Goal: Information Seeking & Learning: Check status

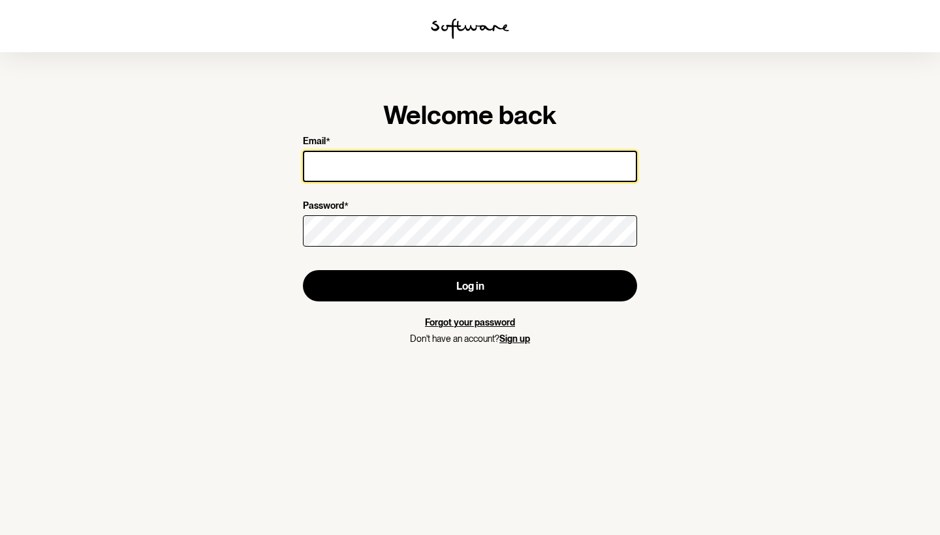
type input "[EMAIL_ADDRESS][DOMAIN_NAME]"
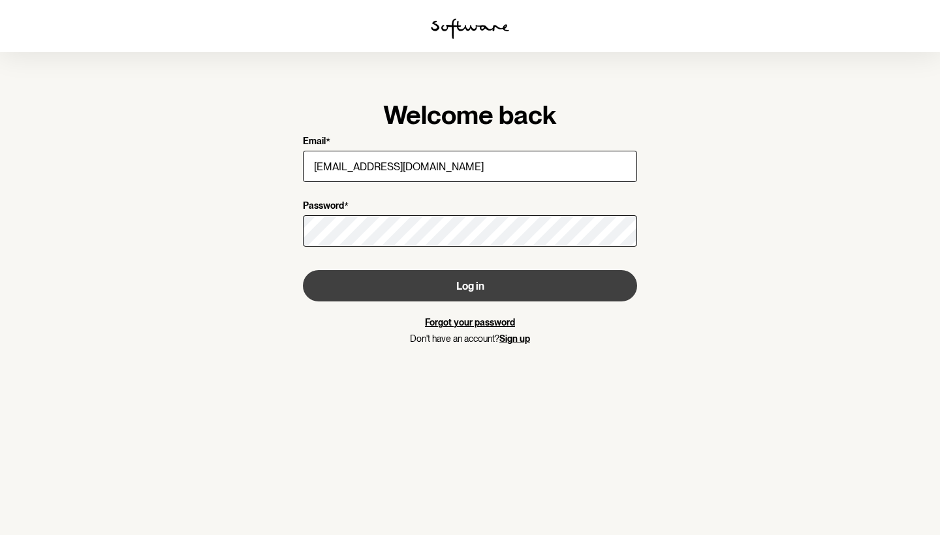
click at [375, 282] on button "Log in" at bounding box center [470, 285] width 334 height 31
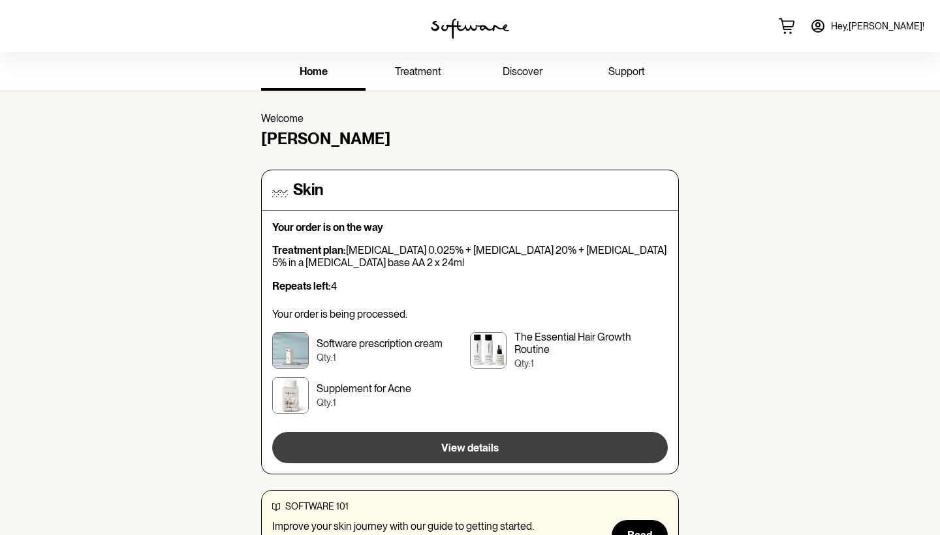
click at [417, 441] on button "View details" at bounding box center [470, 447] width 396 height 31
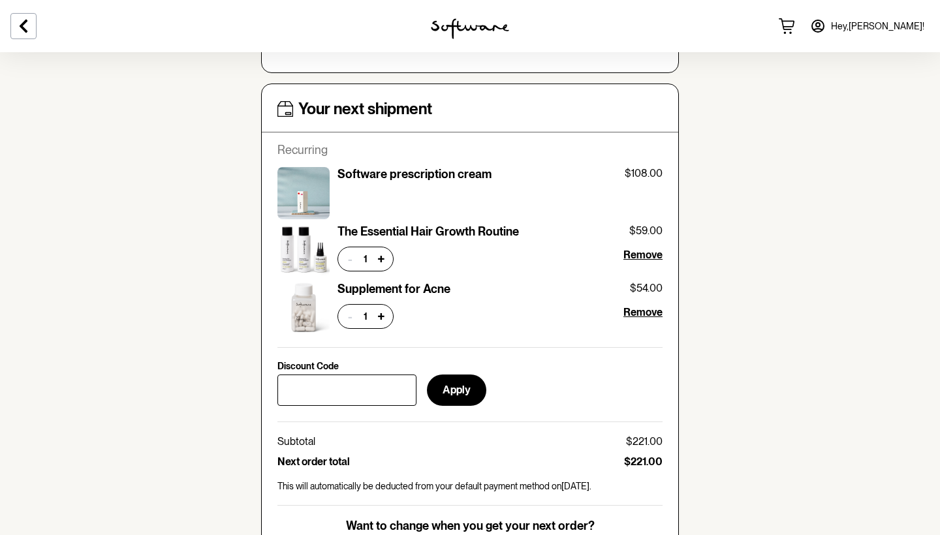
scroll to position [520, 0]
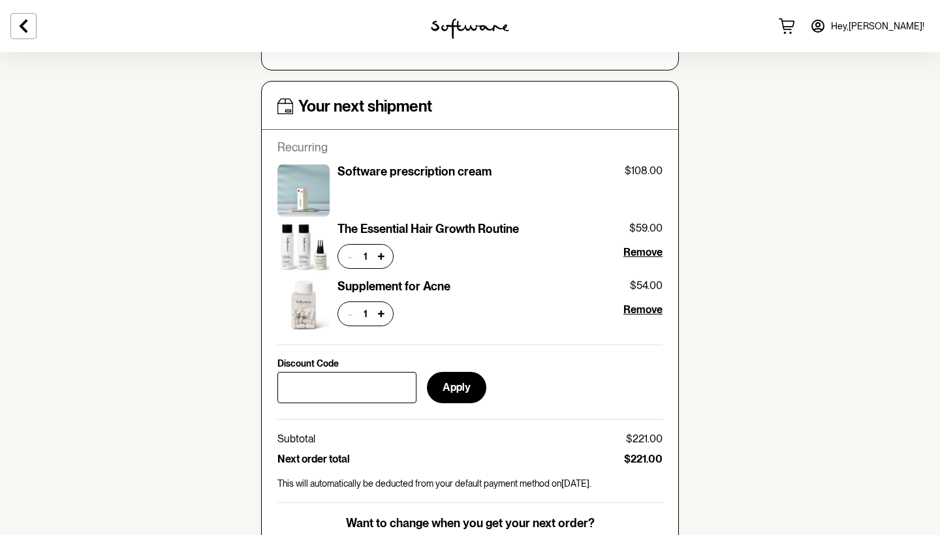
click at [650, 251] on span "Remove" at bounding box center [643, 252] width 39 height 12
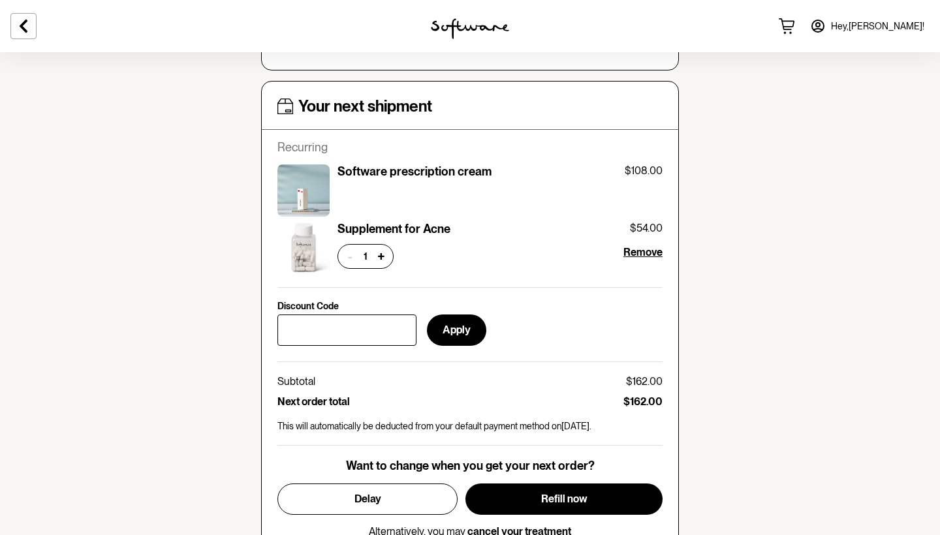
click at [656, 247] on span "Remove" at bounding box center [643, 252] width 39 height 12
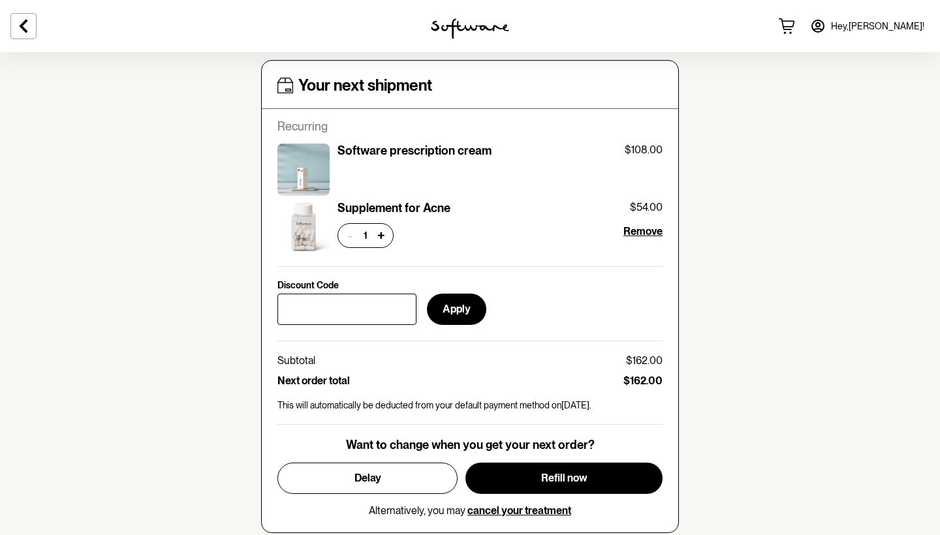
scroll to position [541, 0]
click at [637, 225] on span "Remove" at bounding box center [643, 231] width 39 height 12
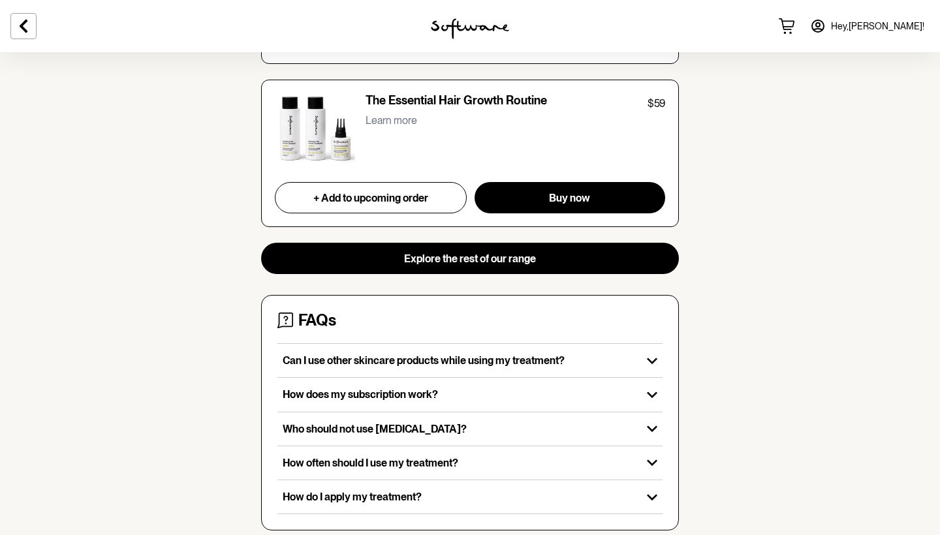
scroll to position [1370, 0]
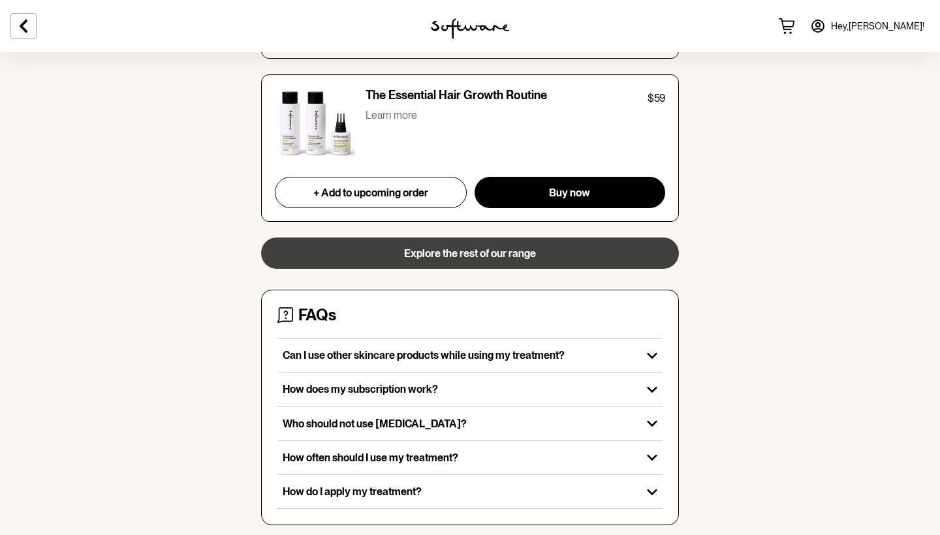
click at [526, 247] on span "Explore the rest of our range" at bounding box center [470, 253] width 132 height 12
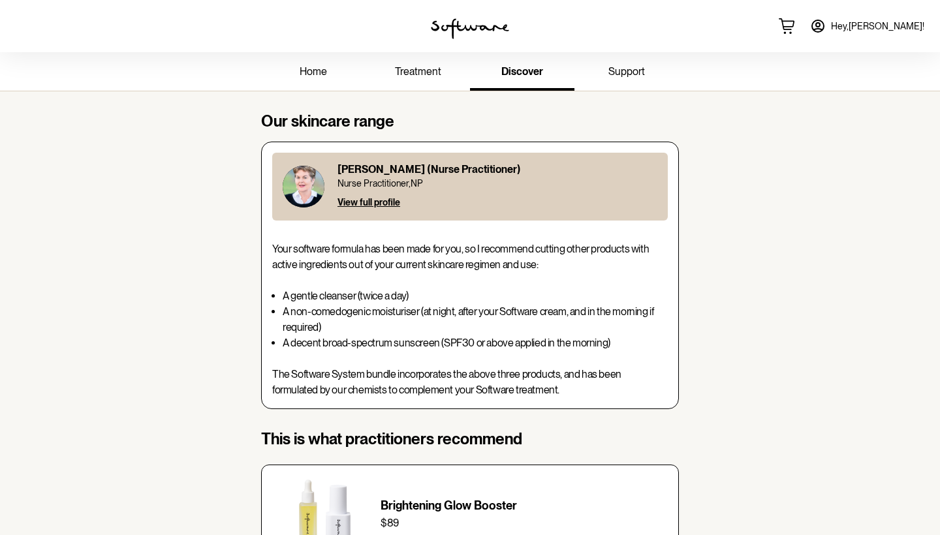
click at [327, 72] on link "home" at bounding box center [313, 73] width 104 height 36
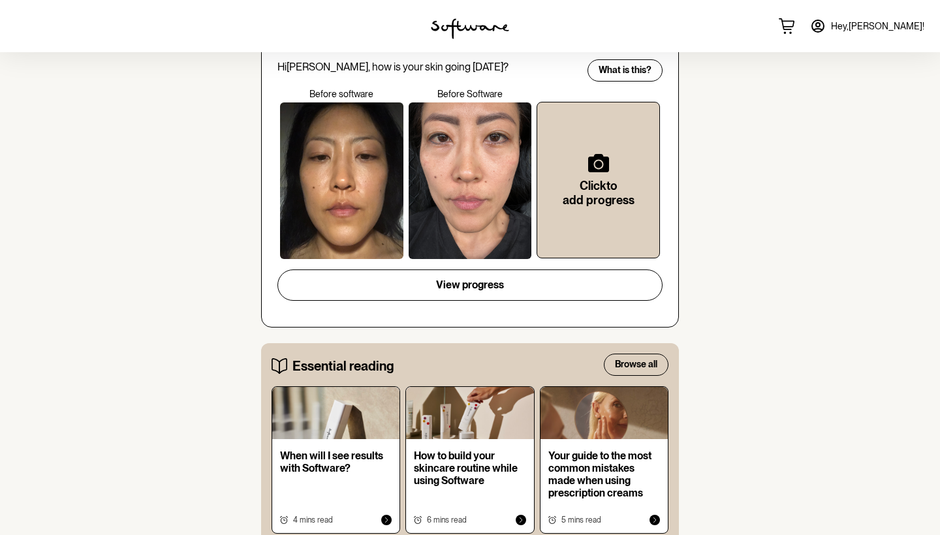
scroll to position [537, 0]
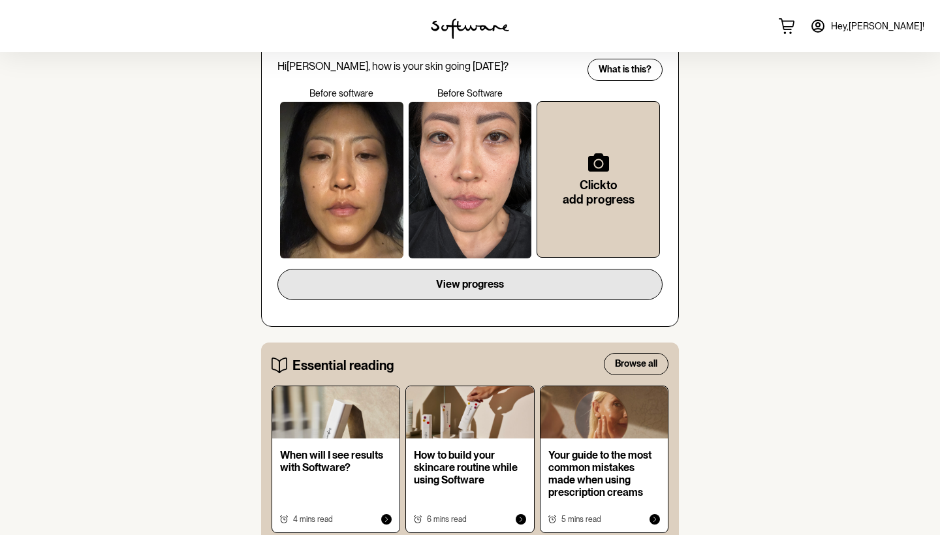
click at [524, 277] on button "View progress" at bounding box center [470, 284] width 385 height 31
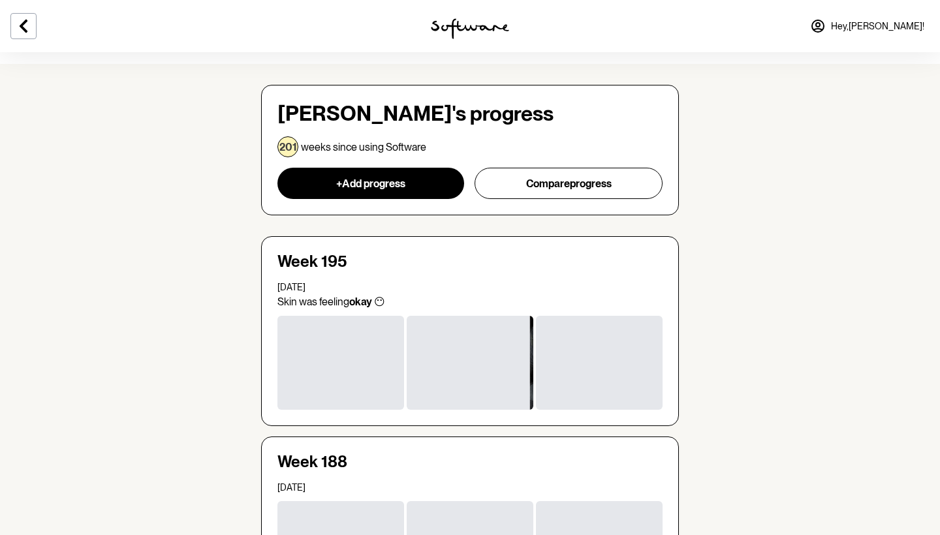
scroll to position [39, 0]
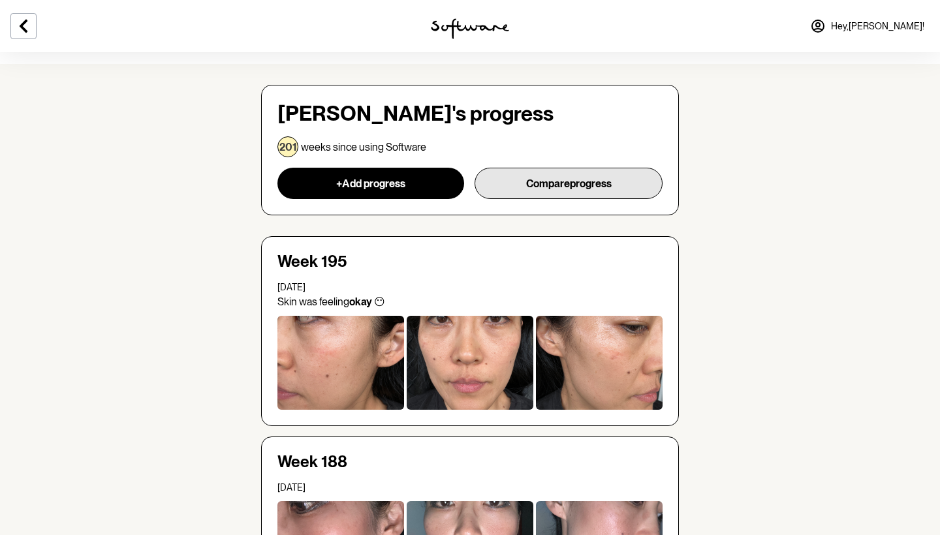
click at [552, 178] on button "Compare progress" at bounding box center [569, 183] width 188 height 31
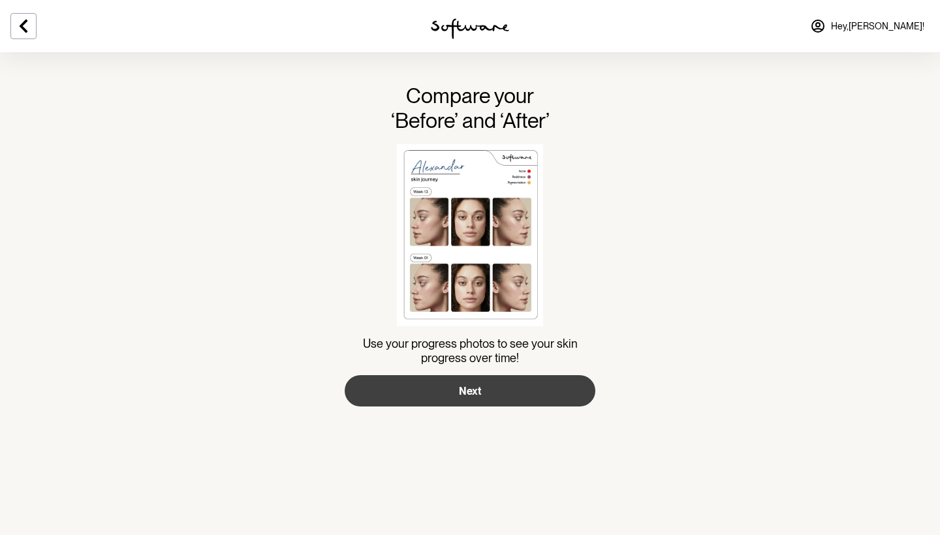
click at [471, 393] on span "Next" at bounding box center [470, 391] width 22 height 12
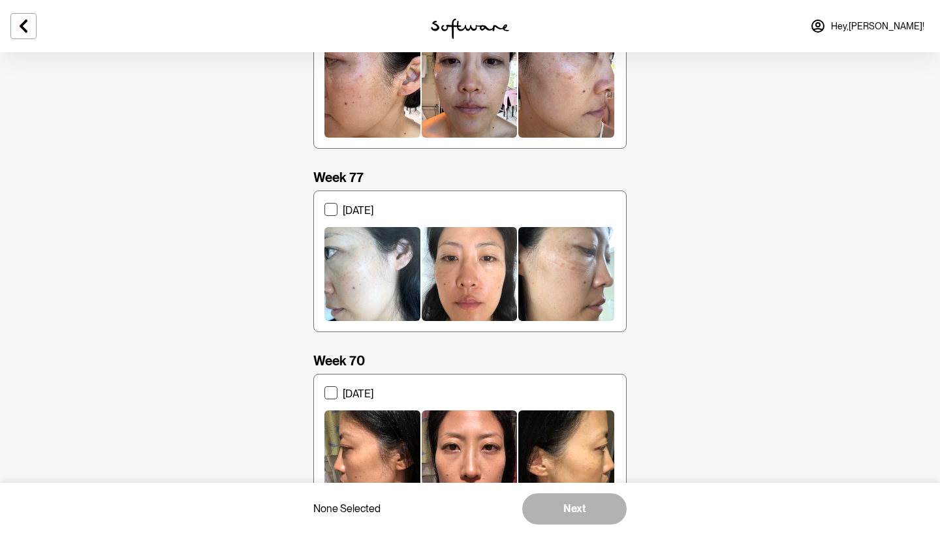
scroll to position [1970, 0]
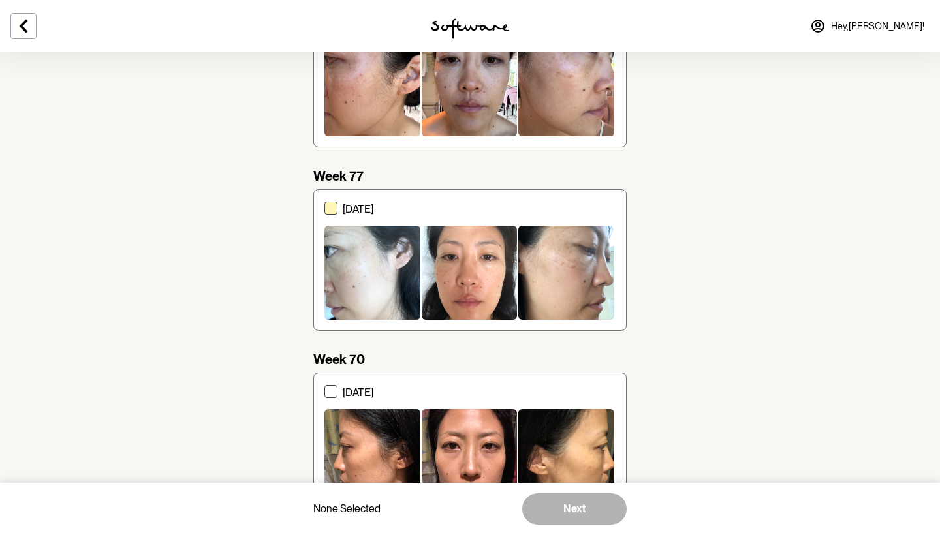
click at [334, 210] on span at bounding box center [331, 208] width 13 height 13
click at [325, 260] on input "[DATE]" at bounding box center [324, 260] width 1 height 1
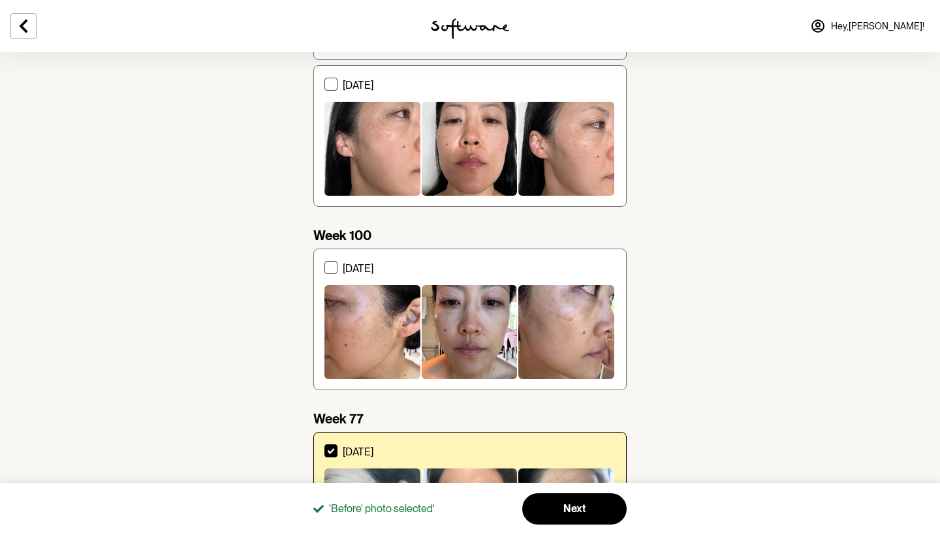
scroll to position [1727, 0]
click at [331, 450] on icon at bounding box center [330, 451] width 5 height 4
click at [325, 503] on input "[DATE]" at bounding box center [324, 503] width 1 height 1
checkbox input "false"
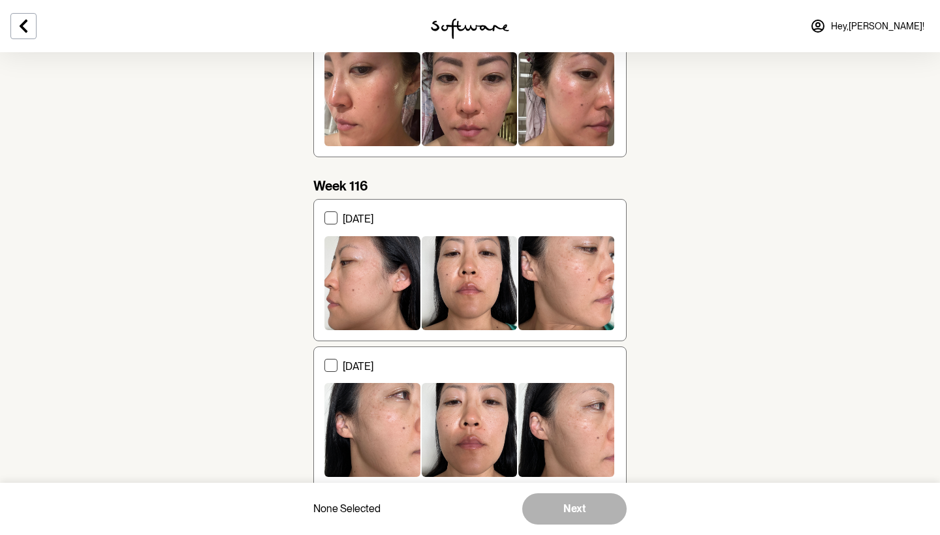
scroll to position [1446, 0]
click at [330, 364] on span at bounding box center [331, 365] width 13 height 13
click at [325, 417] on input "[DATE]" at bounding box center [324, 417] width 1 height 1
checkbox input "true"
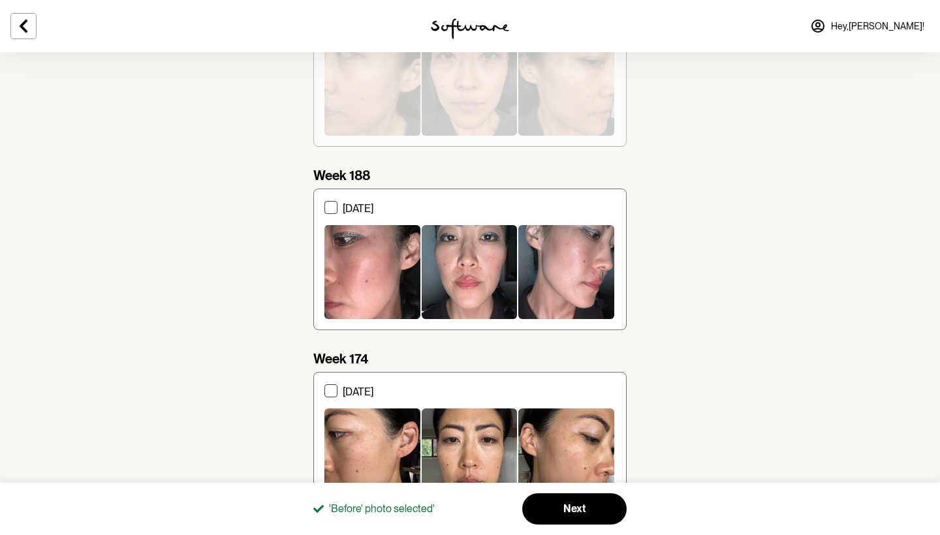
scroll to position [208, 0]
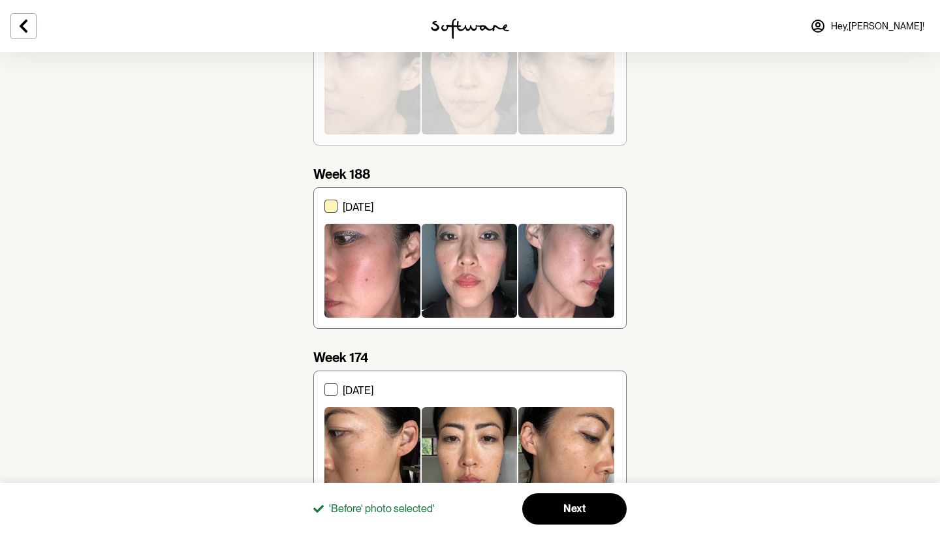
click at [332, 209] on span at bounding box center [331, 206] width 13 height 13
click at [325, 258] on input "[DATE]" at bounding box center [324, 258] width 1 height 1
checkbox input "true"
checkbox input "false"
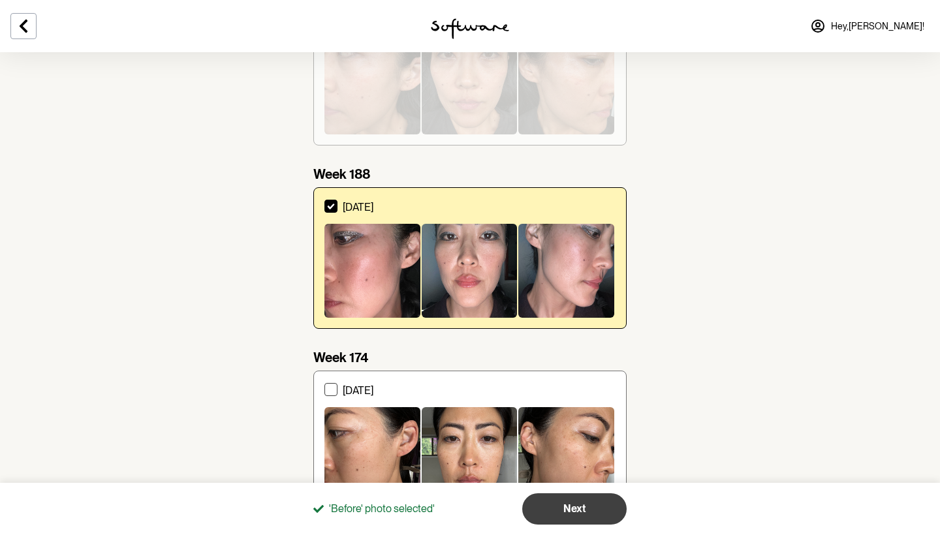
click at [585, 500] on button "Next" at bounding box center [574, 509] width 104 height 31
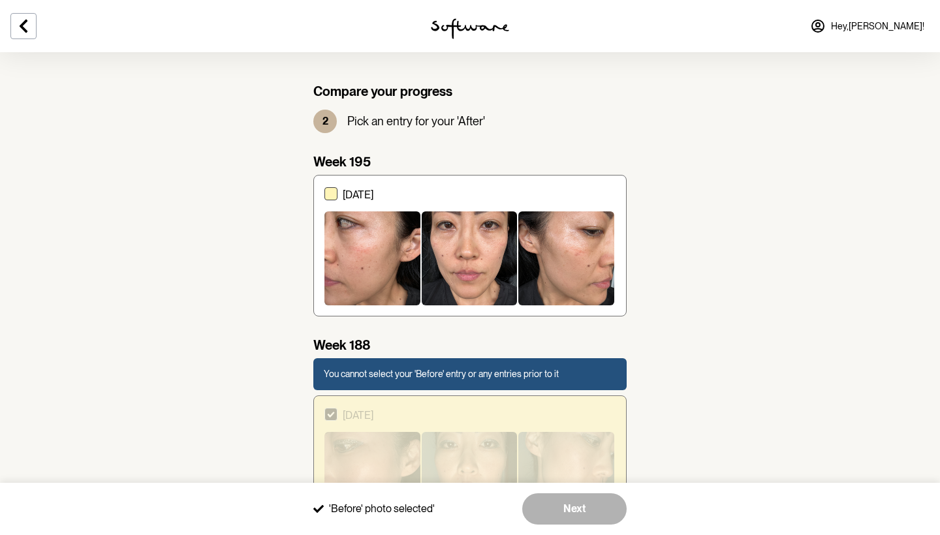
click at [327, 262] on div at bounding box center [373, 259] width 96 height 94
click at [325, 246] on input "[DATE]" at bounding box center [324, 246] width 1 height 1
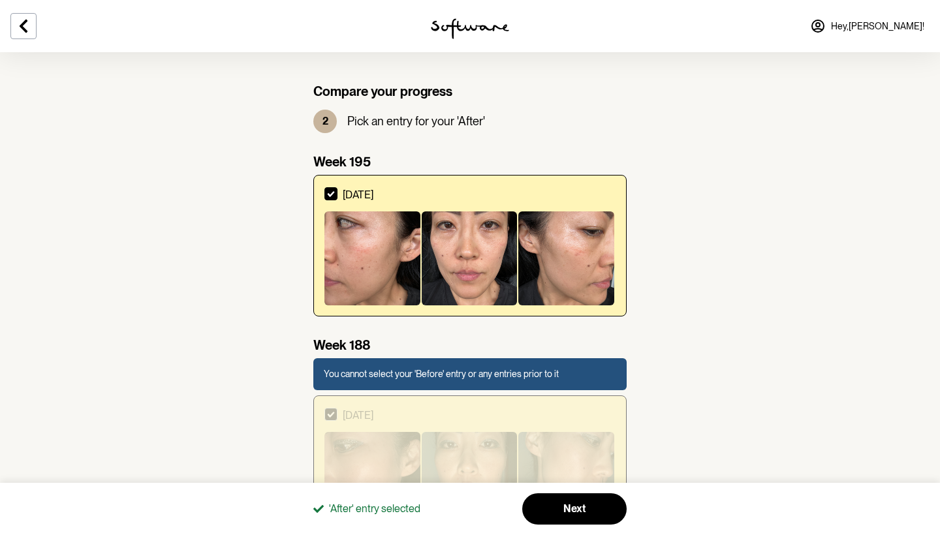
click at [330, 192] on icon at bounding box center [331, 194] width 8 height 6
click at [325, 246] on input "[DATE]" at bounding box center [324, 246] width 1 height 1
checkbox input "false"
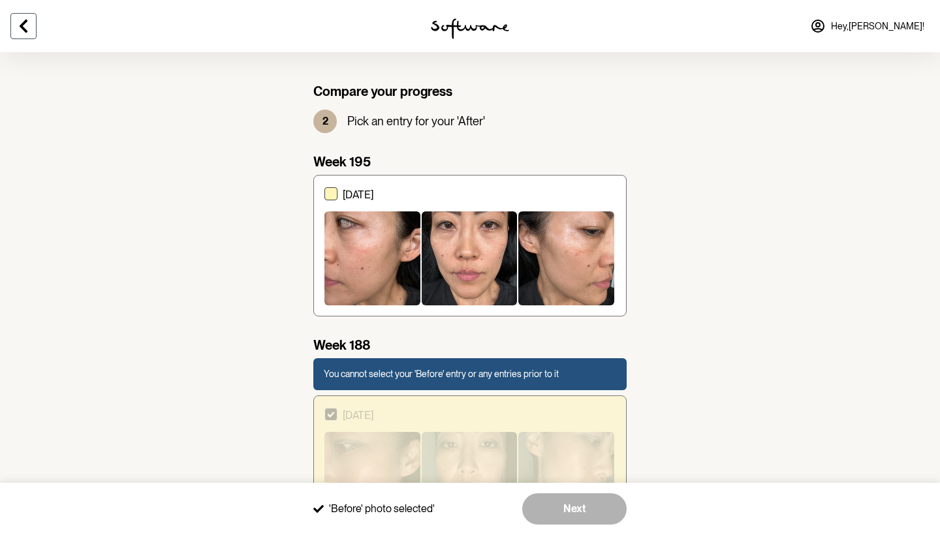
click at [26, 25] on icon at bounding box center [24, 26] width 16 height 16
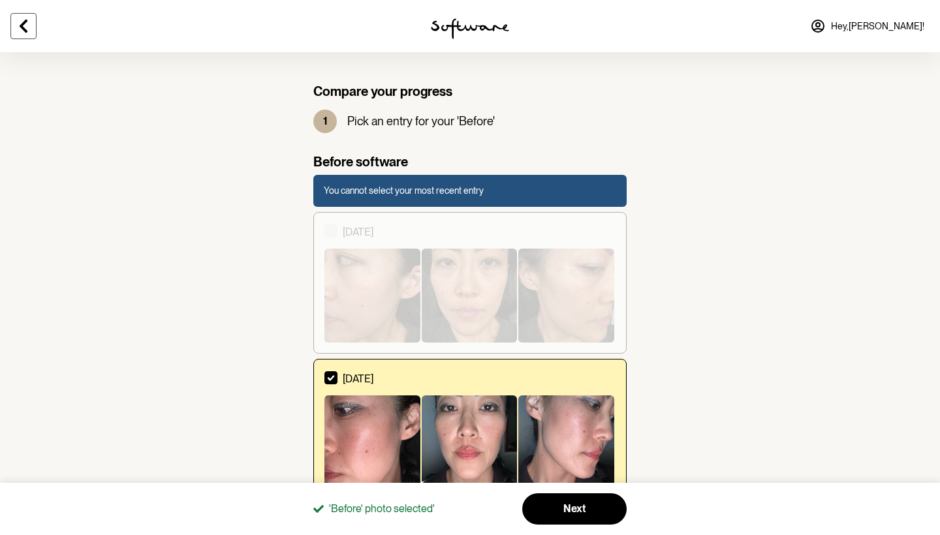
scroll to position [208, 0]
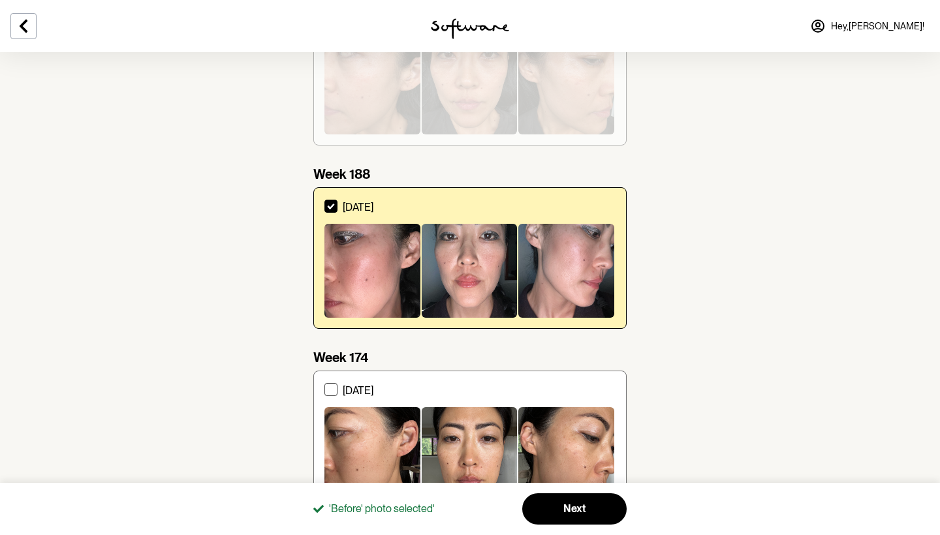
click at [329, 204] on icon at bounding box center [331, 207] width 8 height 6
click at [325, 258] on input "[DATE]" at bounding box center [324, 258] width 1 height 1
checkbox input "false"
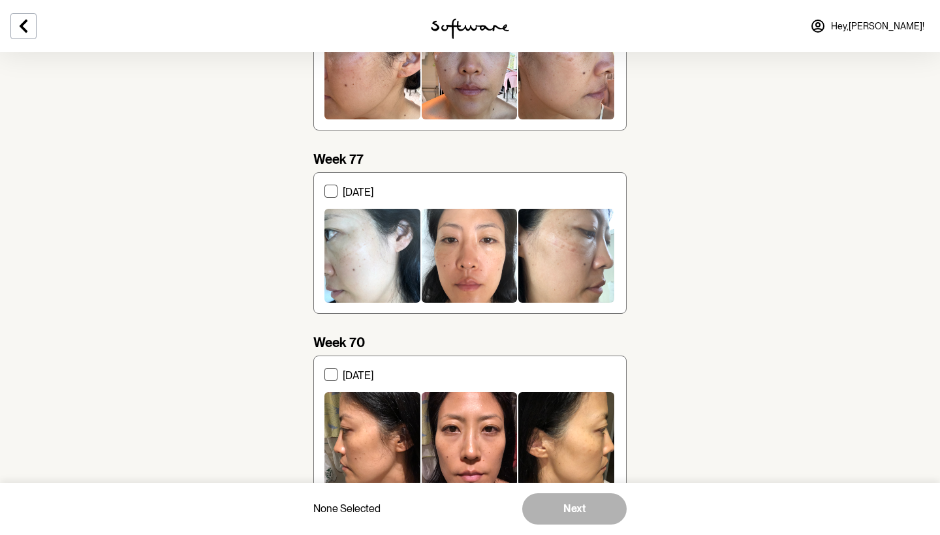
scroll to position [1988, 0]
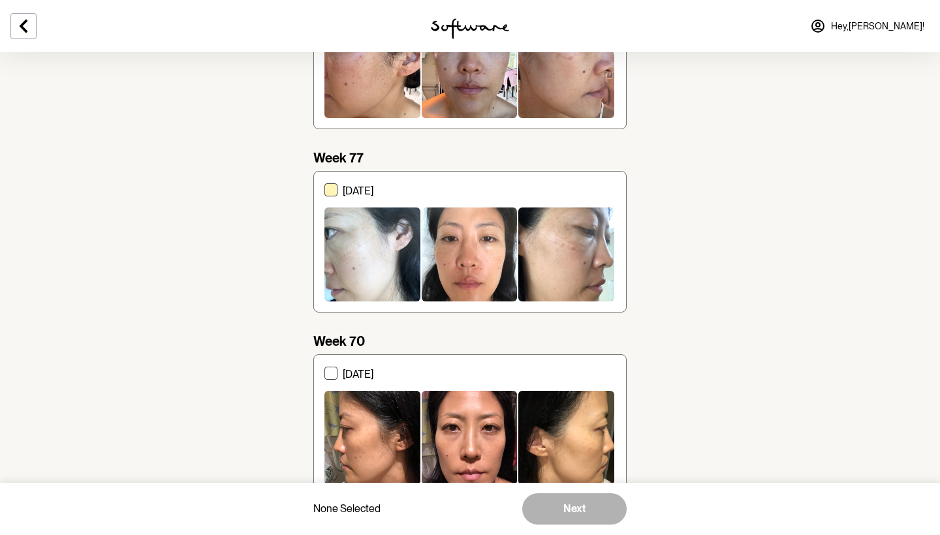
click at [335, 186] on span at bounding box center [331, 189] width 13 height 13
click at [325, 242] on input "[DATE]" at bounding box center [324, 242] width 1 height 1
checkbox input "true"
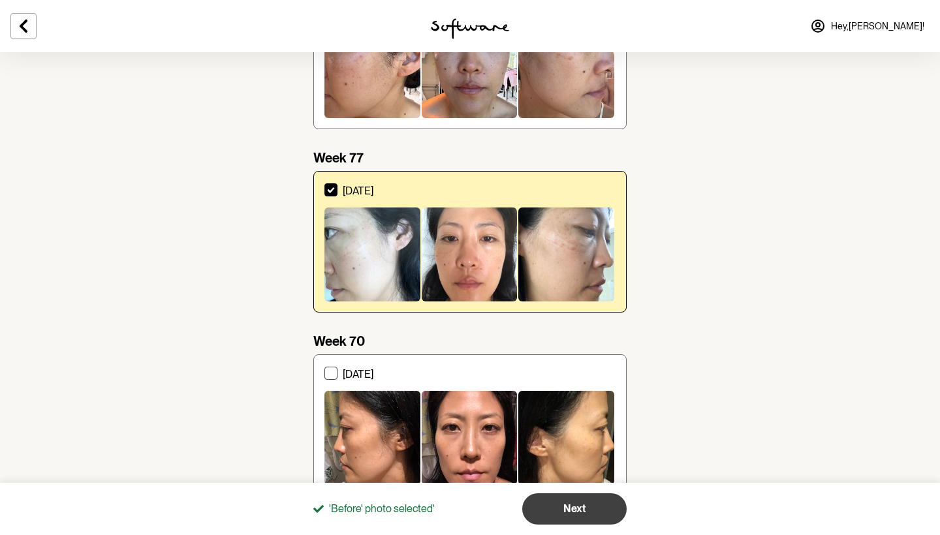
click at [573, 510] on span "Next" at bounding box center [575, 509] width 22 height 12
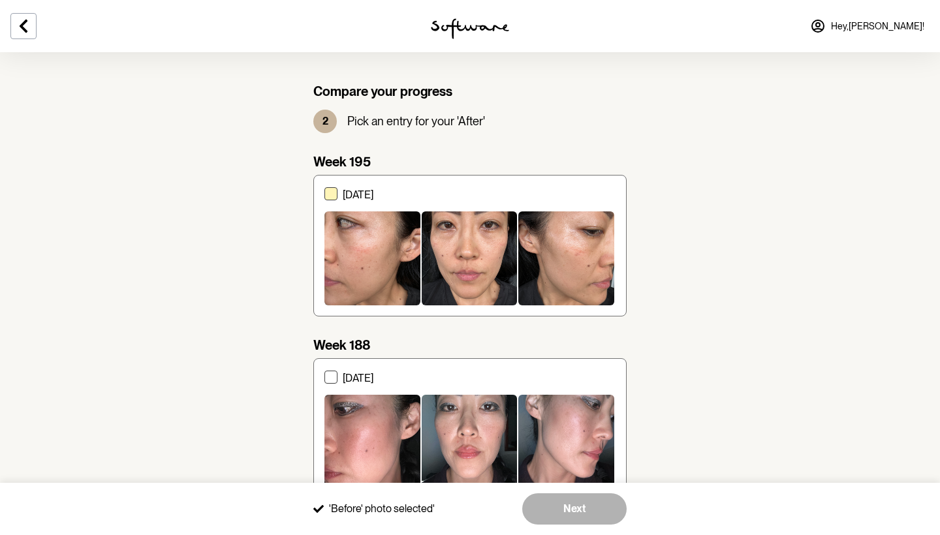
click at [329, 199] on span at bounding box center [331, 193] width 13 height 13
click at [325, 246] on input "[DATE]" at bounding box center [324, 246] width 1 height 1
checkbox input "true"
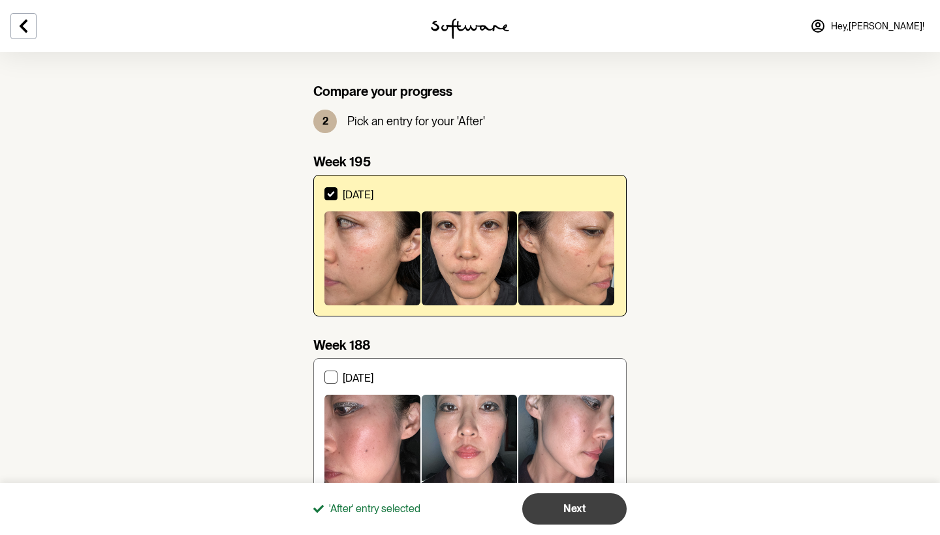
click at [599, 520] on button "Next" at bounding box center [574, 509] width 104 height 31
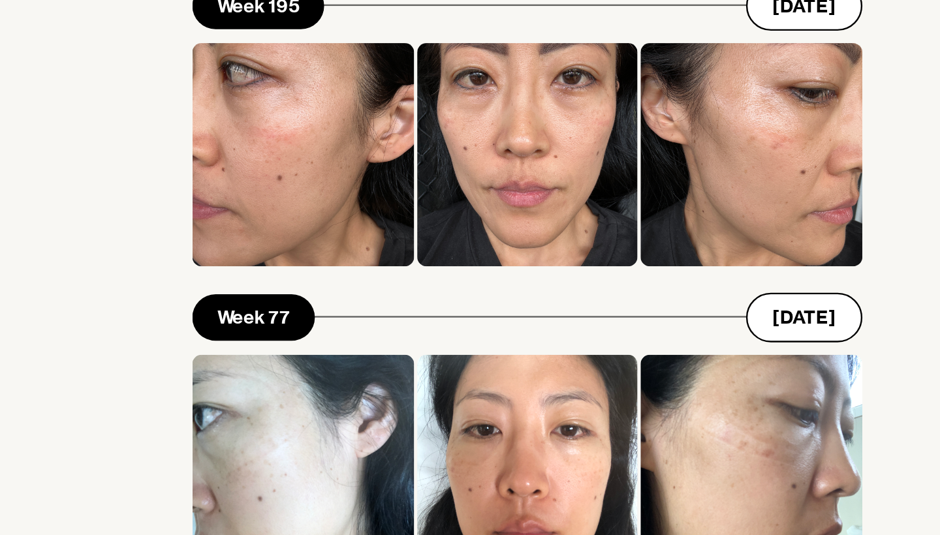
scroll to position [74, 0]
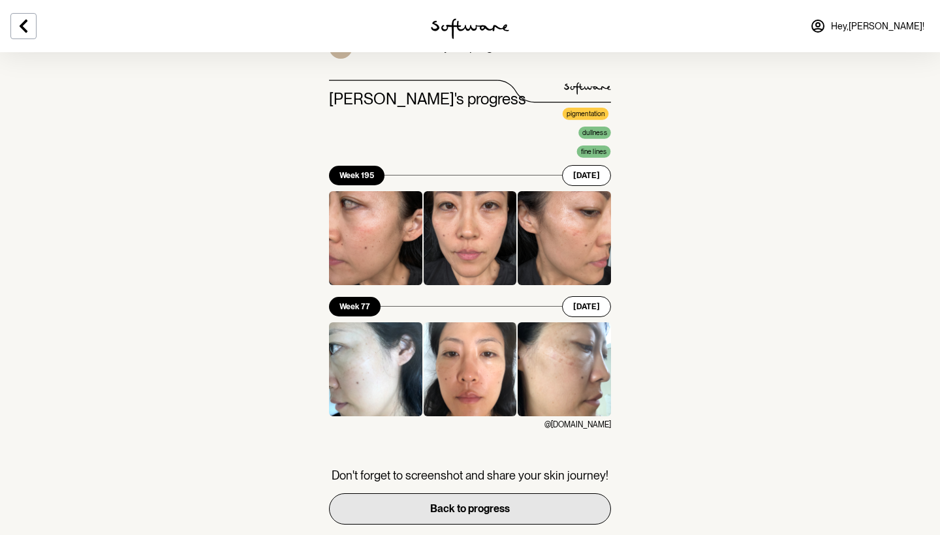
click at [401, 511] on button "Back to progress" at bounding box center [470, 509] width 282 height 31
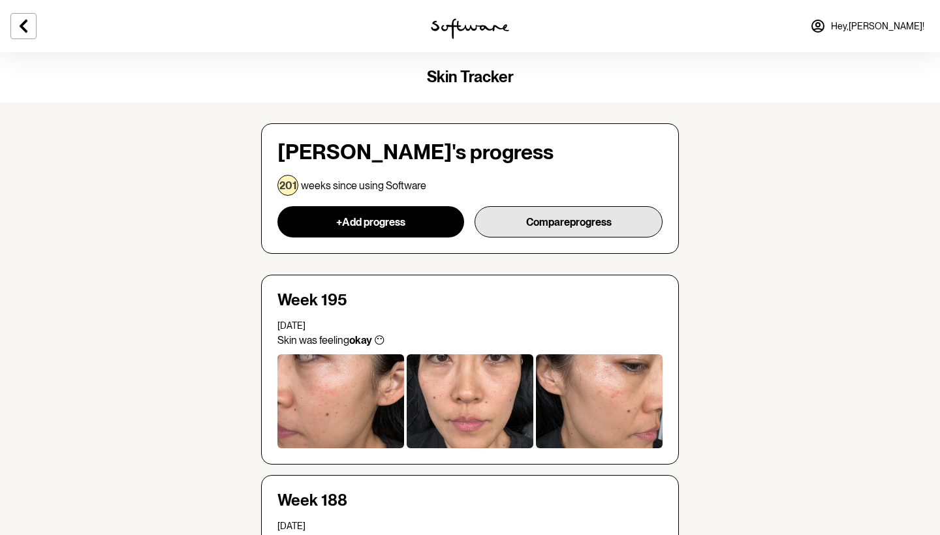
click at [599, 219] on span "progress" at bounding box center [591, 222] width 42 height 12
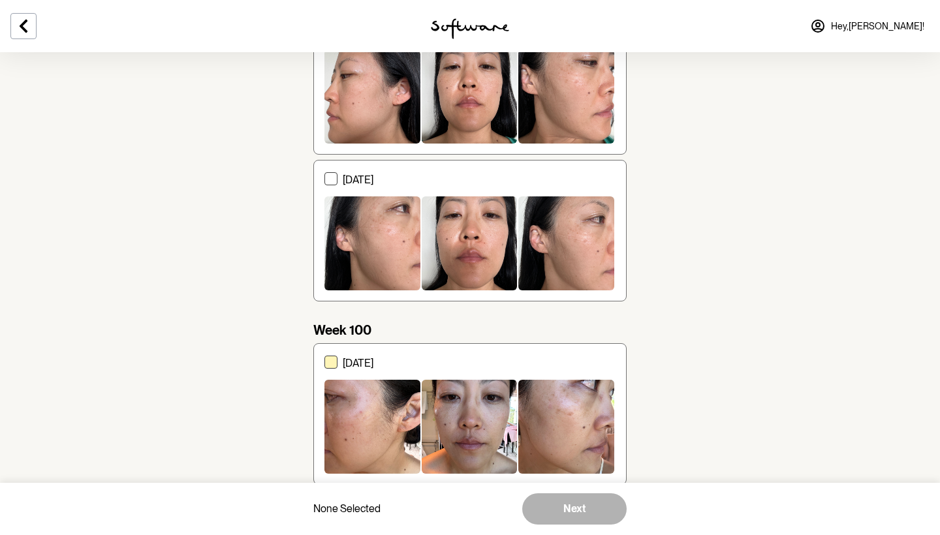
scroll to position [1633, 0]
click at [327, 355] on span at bounding box center [331, 361] width 13 height 13
click at [325, 413] on input "[DATE]" at bounding box center [324, 413] width 1 height 1
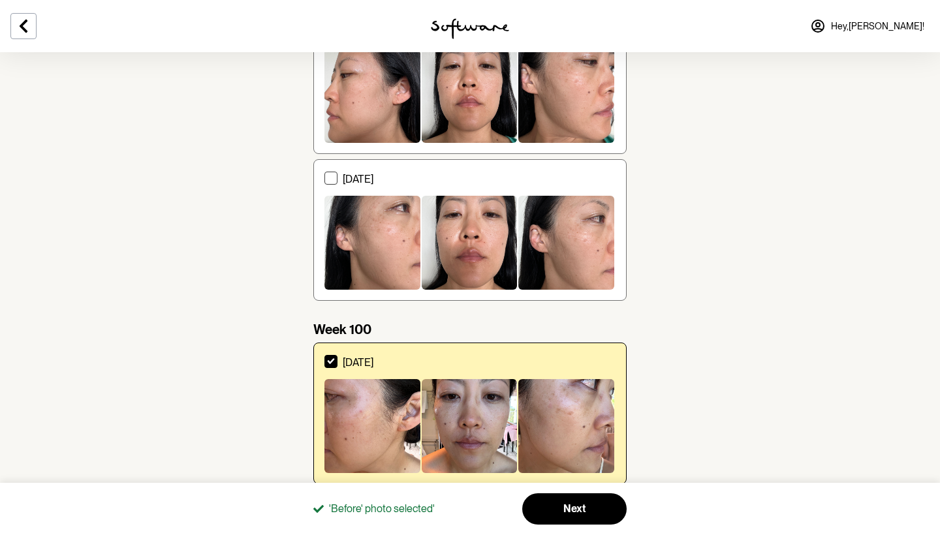
click at [332, 359] on icon at bounding box center [331, 362] width 8 height 6
click at [325, 413] on input "[DATE]" at bounding box center [324, 413] width 1 height 1
checkbox input "false"
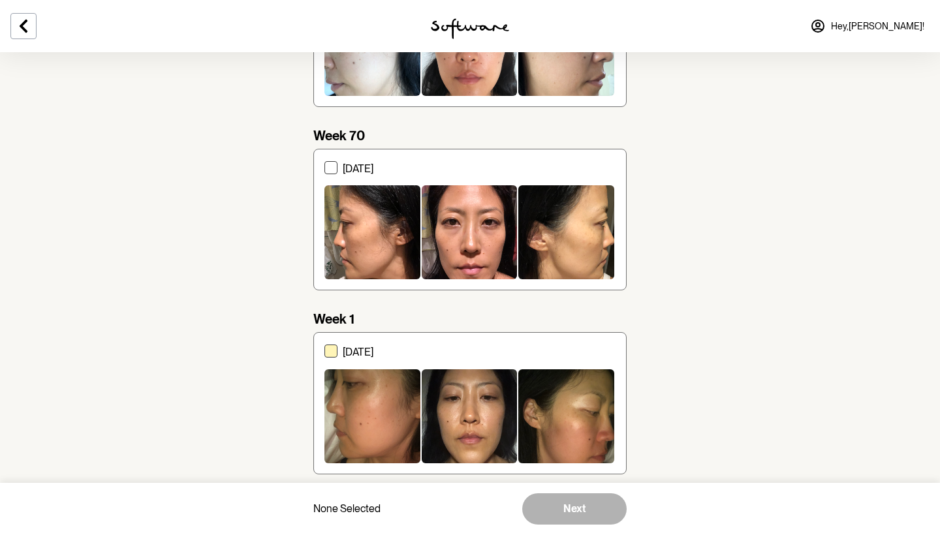
scroll to position [2193, 0]
click at [332, 167] on span at bounding box center [331, 168] width 13 height 13
click at [325, 220] on input "[DATE]" at bounding box center [324, 220] width 1 height 1
checkbox input "true"
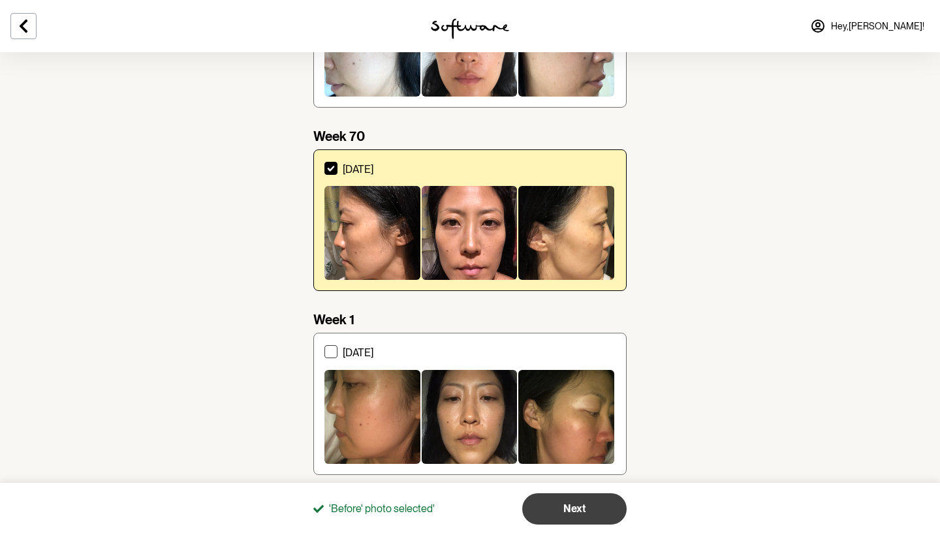
click at [580, 518] on button "Next" at bounding box center [574, 509] width 104 height 31
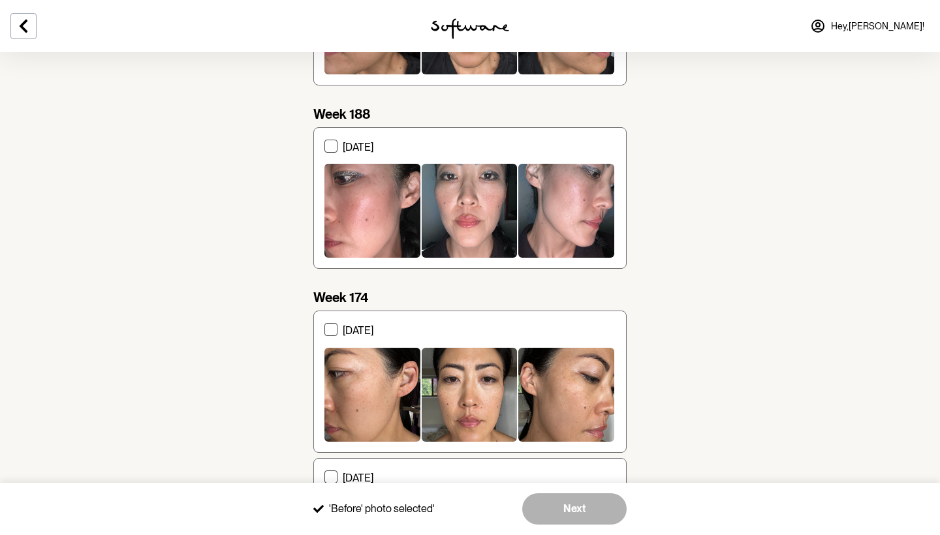
scroll to position [234, 0]
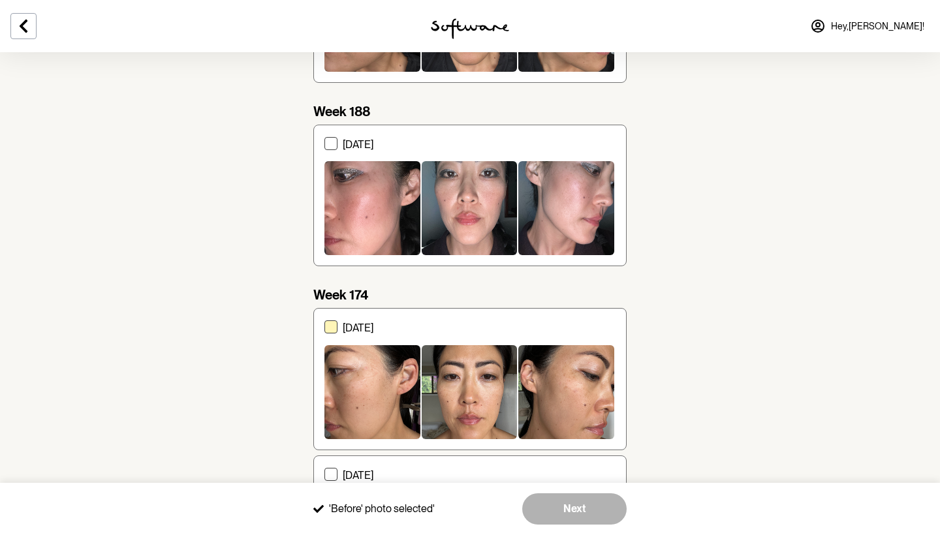
click at [334, 330] on span at bounding box center [331, 327] width 13 height 13
click at [325, 379] on input "[DATE]" at bounding box center [324, 379] width 1 height 1
checkbox input "true"
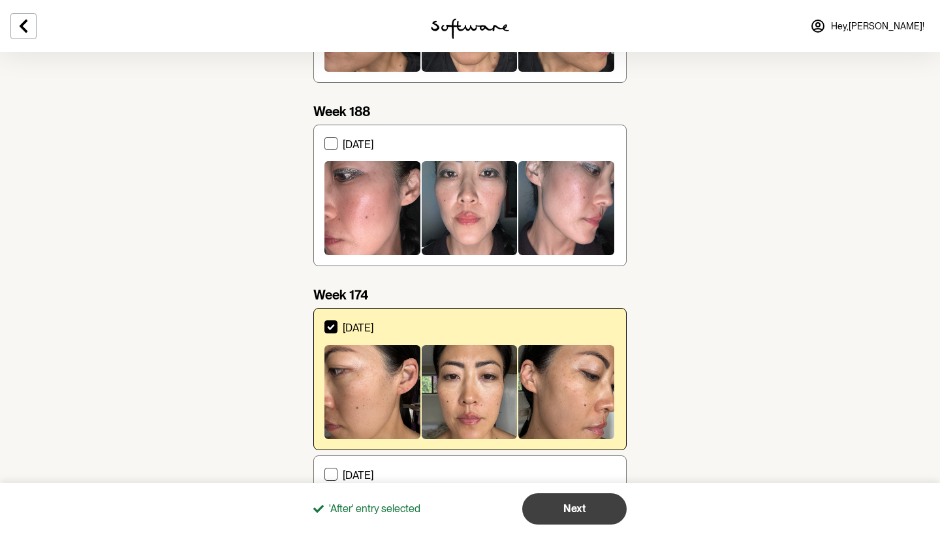
click at [611, 506] on button "Next" at bounding box center [574, 509] width 104 height 31
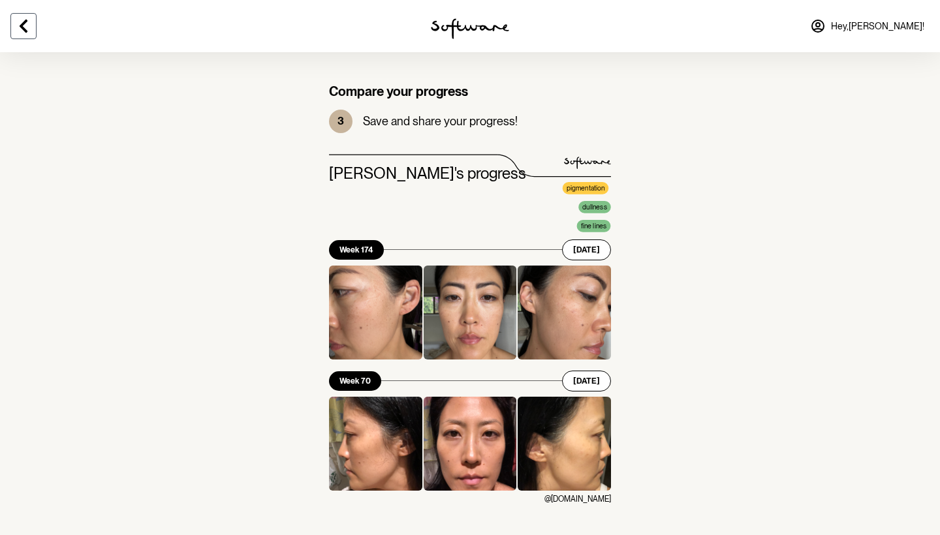
click at [30, 34] on button at bounding box center [23, 26] width 26 height 26
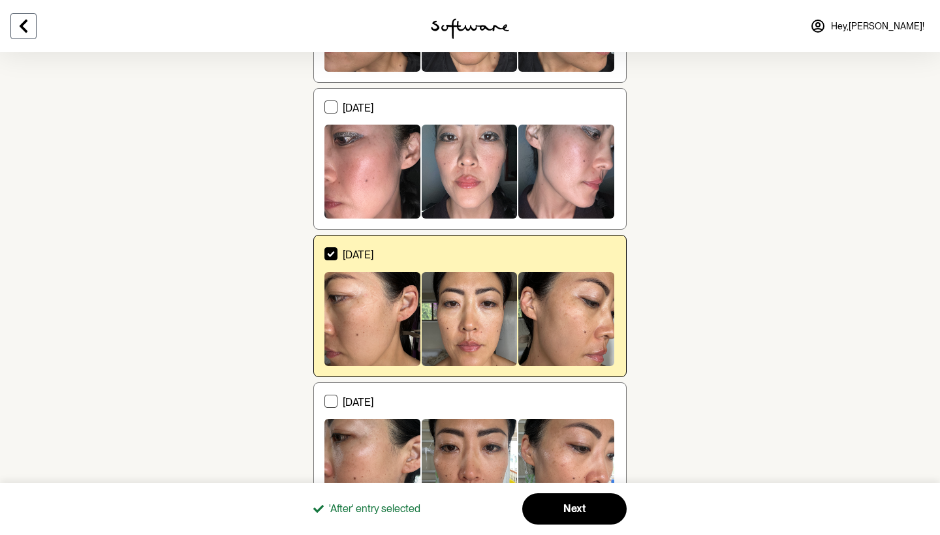
click at [30, 34] on button at bounding box center [23, 26] width 26 height 26
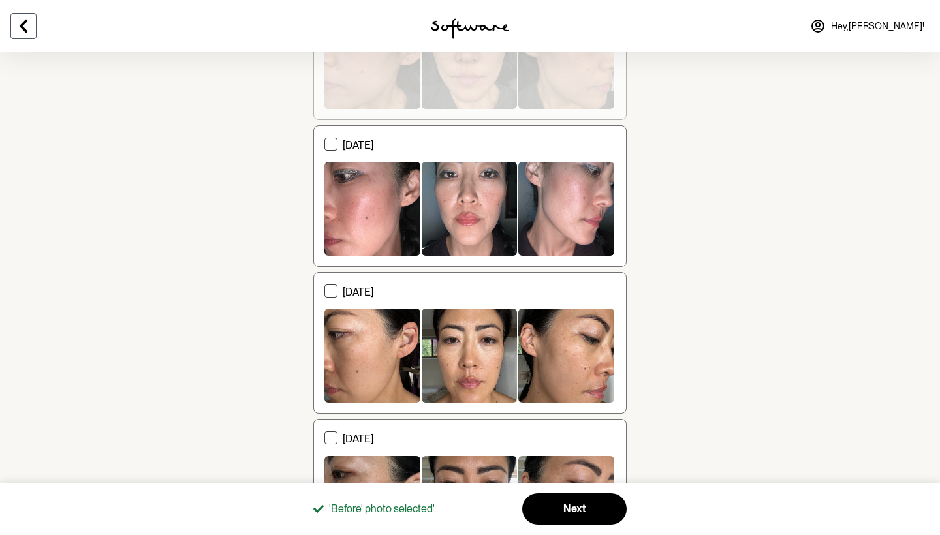
scroll to position [1791, 0]
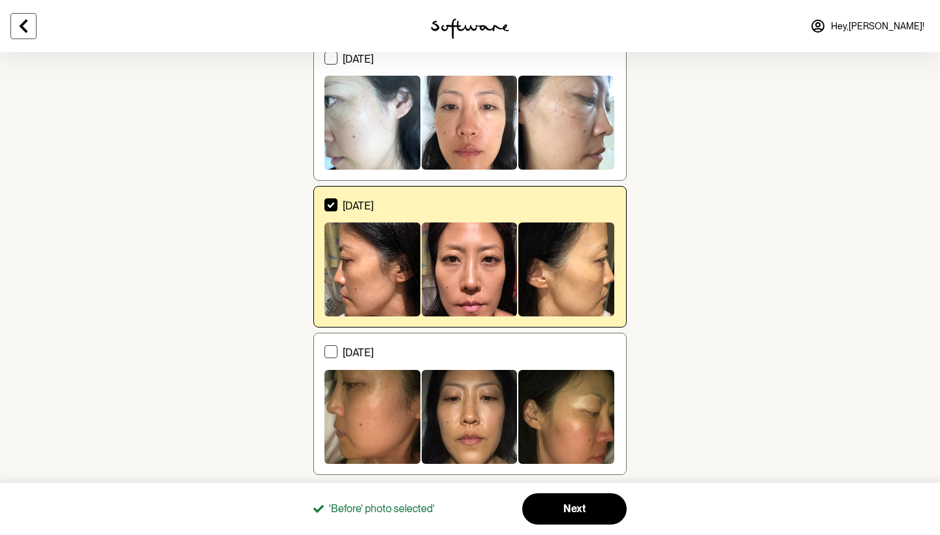
click at [30, 34] on button at bounding box center [23, 26] width 26 height 26
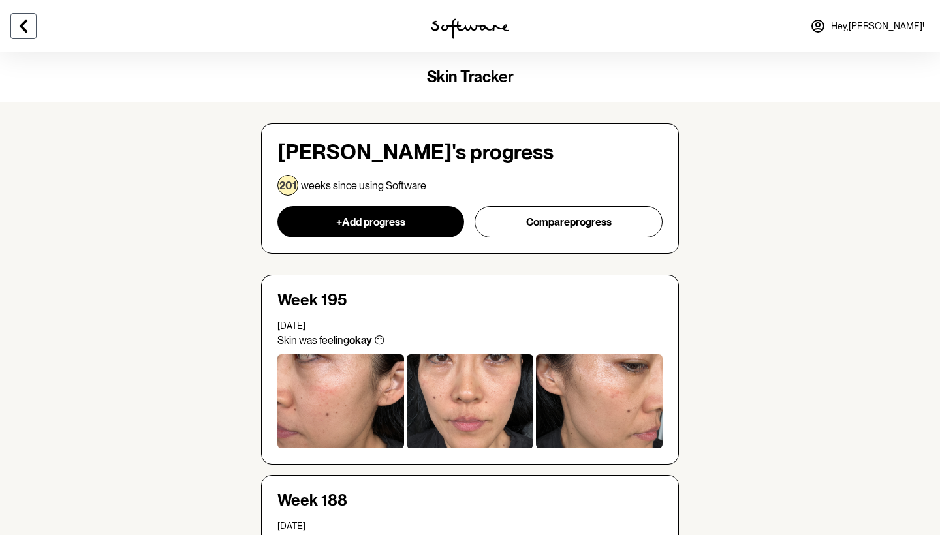
click at [30, 34] on button at bounding box center [23, 26] width 26 height 26
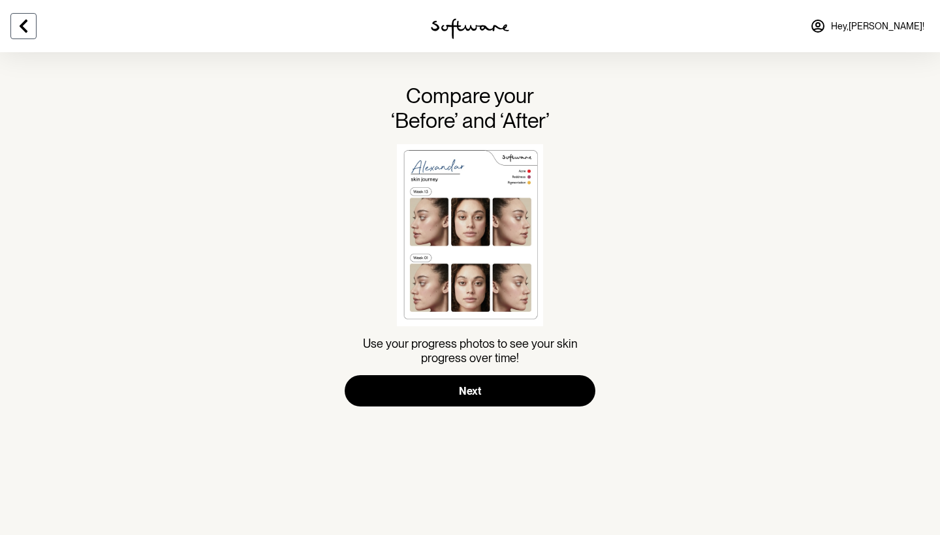
click at [30, 34] on button at bounding box center [23, 26] width 26 height 26
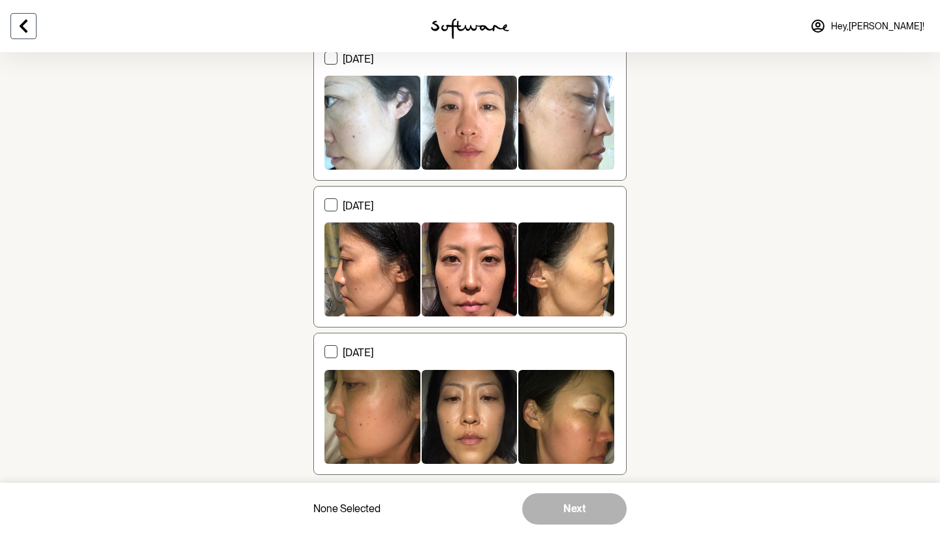
click at [30, 34] on button at bounding box center [23, 26] width 26 height 26
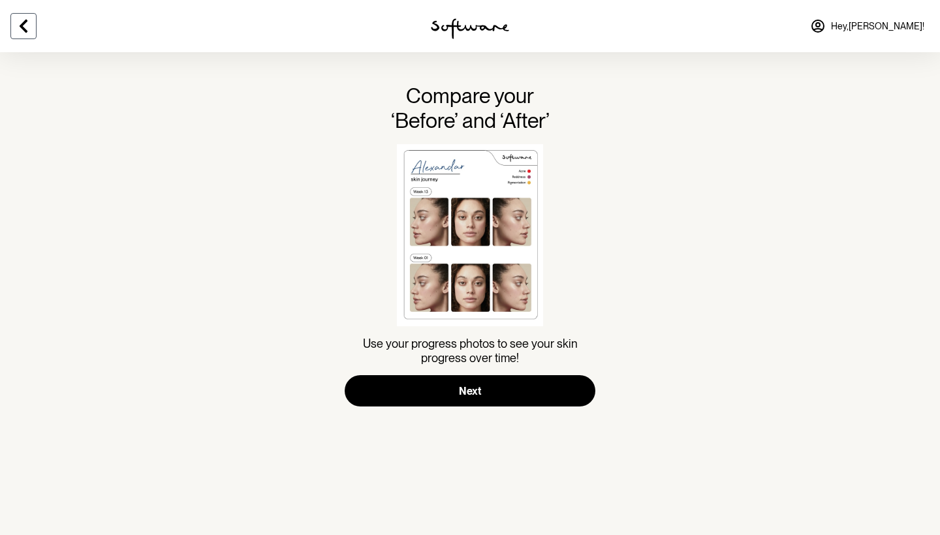
click at [30, 34] on button at bounding box center [23, 26] width 26 height 26
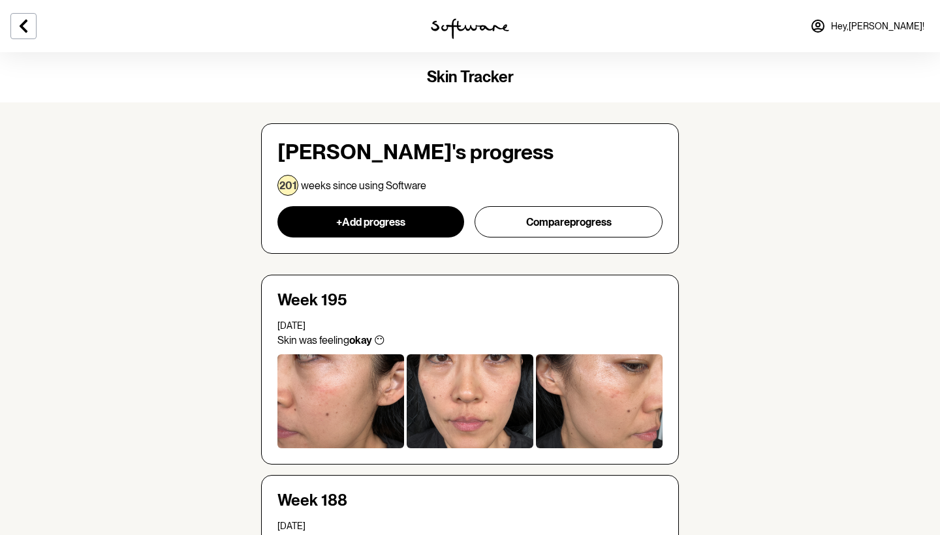
click at [903, 37] on link "Hey, [PERSON_NAME] !" at bounding box center [868, 25] width 130 height 31
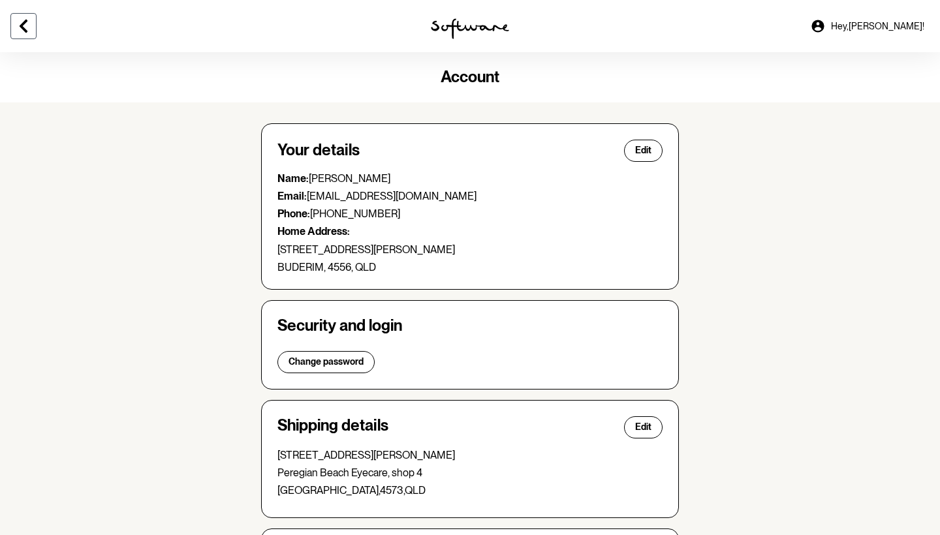
click at [28, 21] on icon at bounding box center [24, 26] width 16 height 16
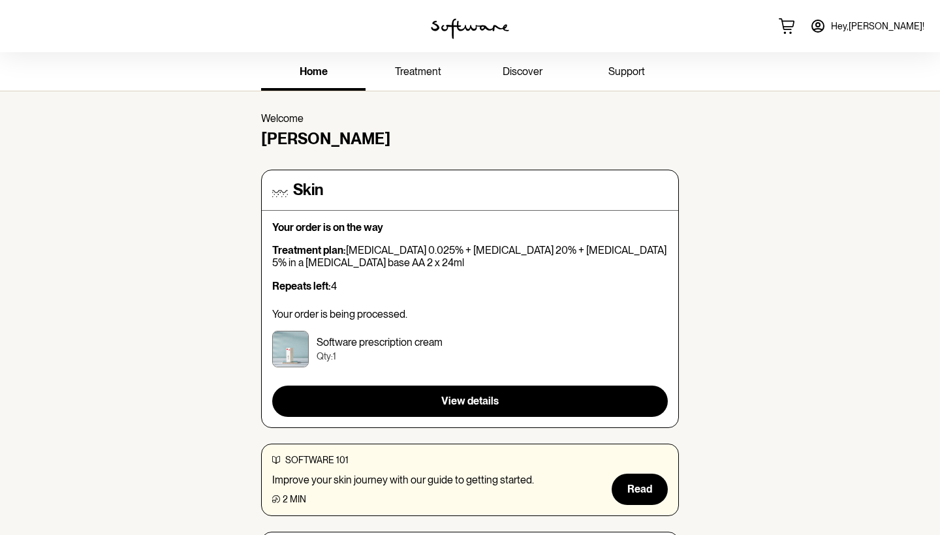
click at [415, 75] on span "treatment" at bounding box center [418, 71] width 46 height 12
